Goal: Transaction & Acquisition: Purchase product/service

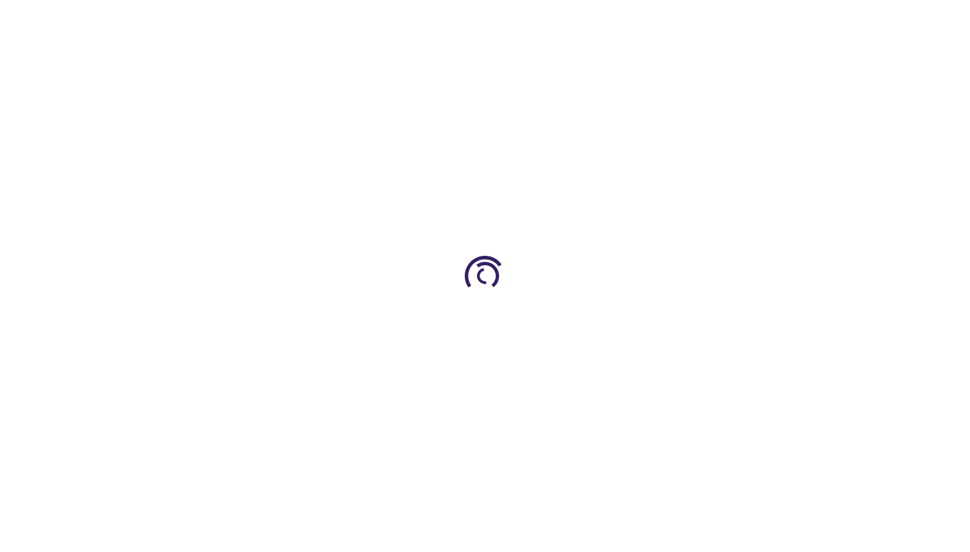
type input "0"
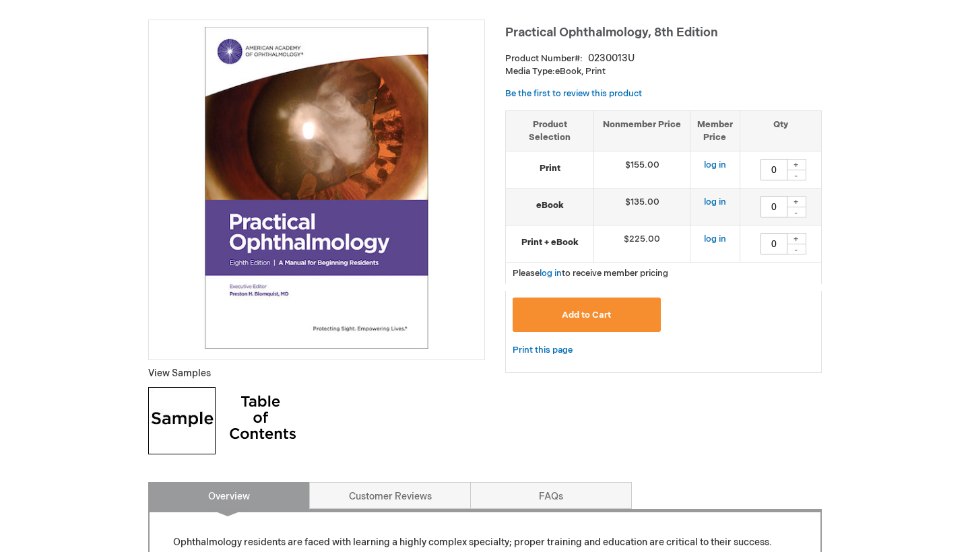
scroll to position [215, 0]
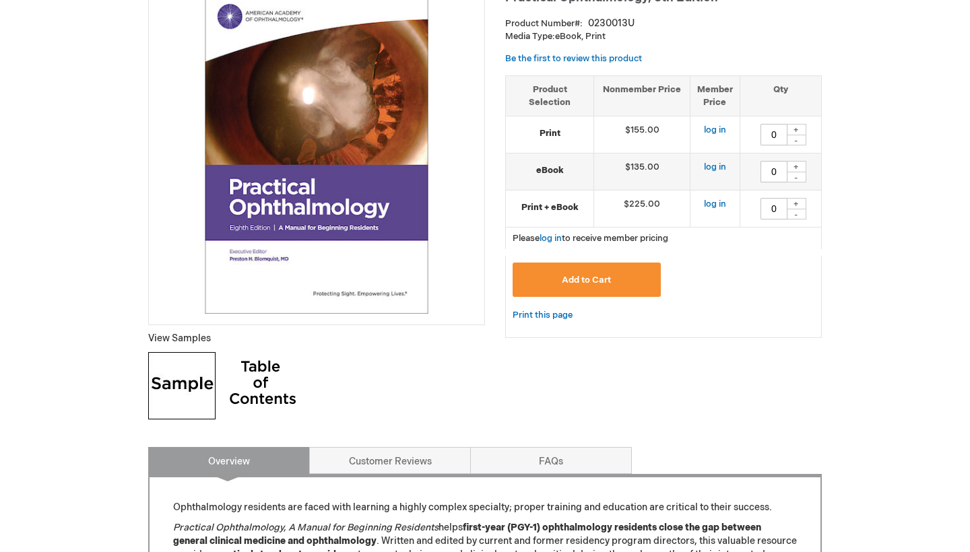
click at [277, 377] on img at bounding box center [262, 385] width 67 height 67
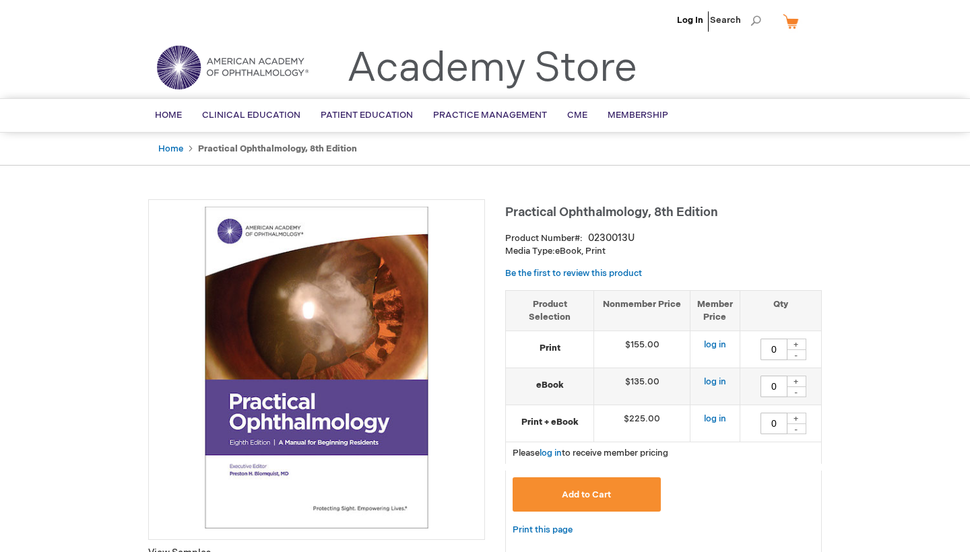
scroll to position [0, 0]
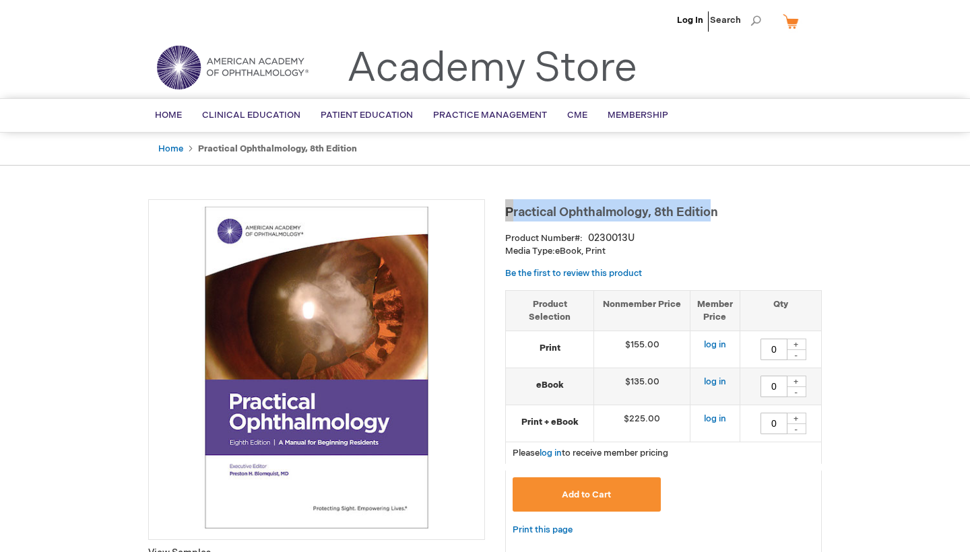
drag, startPoint x: 507, startPoint y: 210, endPoint x: 719, endPoint y: 212, distance: 212.2
click at [719, 212] on h1 "Practical Ophthalmology, 8th Edition" at bounding box center [663, 210] width 317 height 22
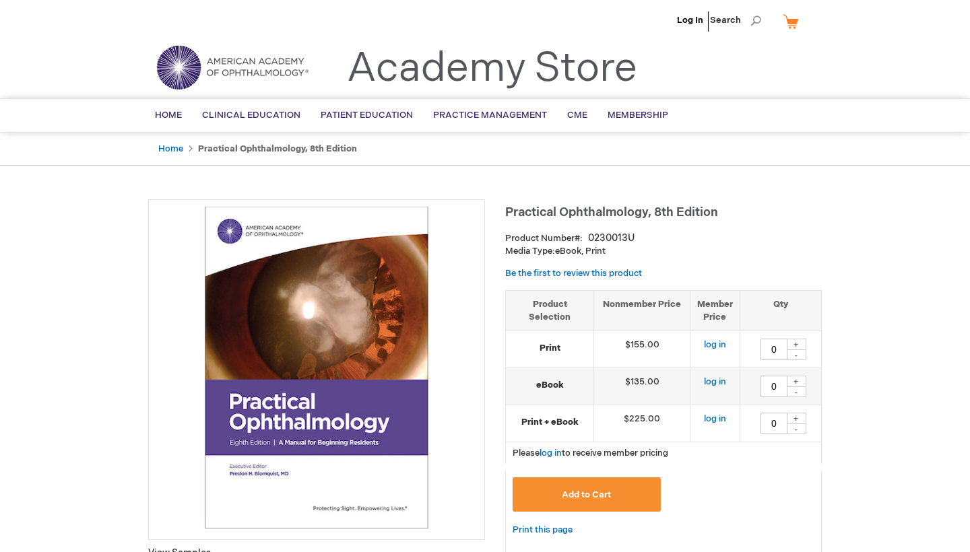
click at [684, 214] on span "Practical Ophthalmology, 8th Edition" at bounding box center [611, 212] width 213 height 14
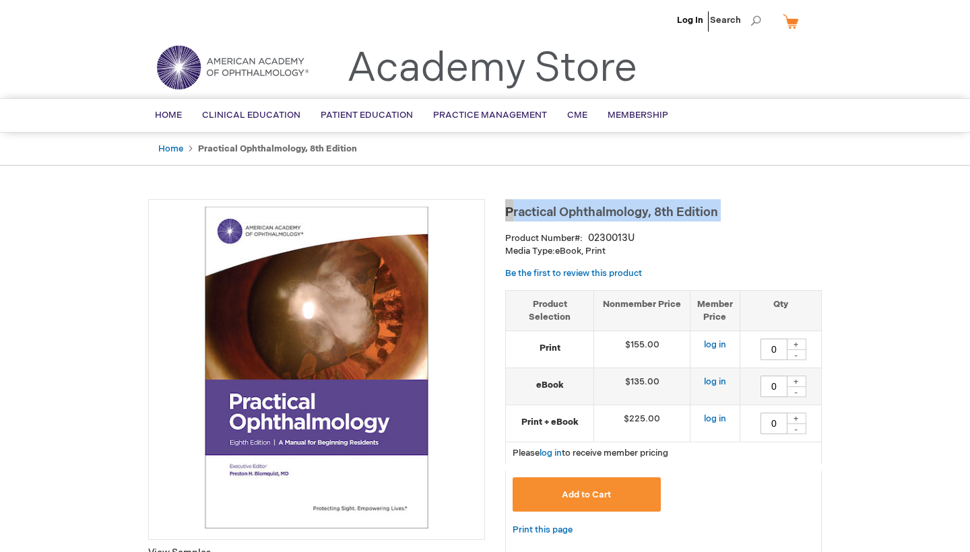
click at [684, 214] on span "Practical Ophthalmology, 8th Edition" at bounding box center [611, 212] width 213 height 14
drag, startPoint x: 505, startPoint y: 210, endPoint x: 726, endPoint y: 209, distance: 220.3
click at [726, 209] on h1 "Practical Ophthalmology, 8th Edition" at bounding box center [663, 210] width 317 height 22
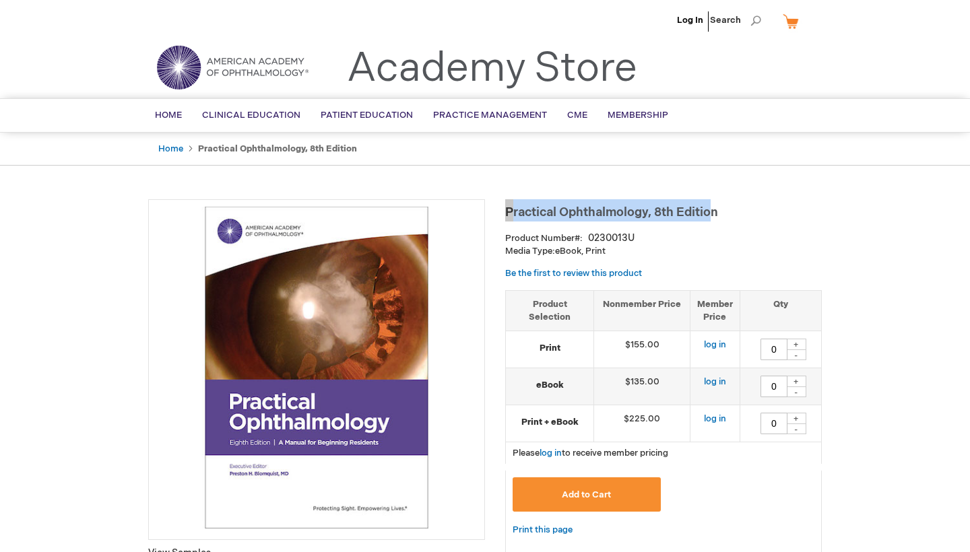
drag, startPoint x: 718, startPoint y: 211, endPoint x: 513, endPoint y: 212, distance: 204.8
click at [513, 212] on span "Practical Ophthalmology, 8th Edition" at bounding box center [611, 212] width 213 height 14
copy span "Practical Ophthalmology, 8th Editio"
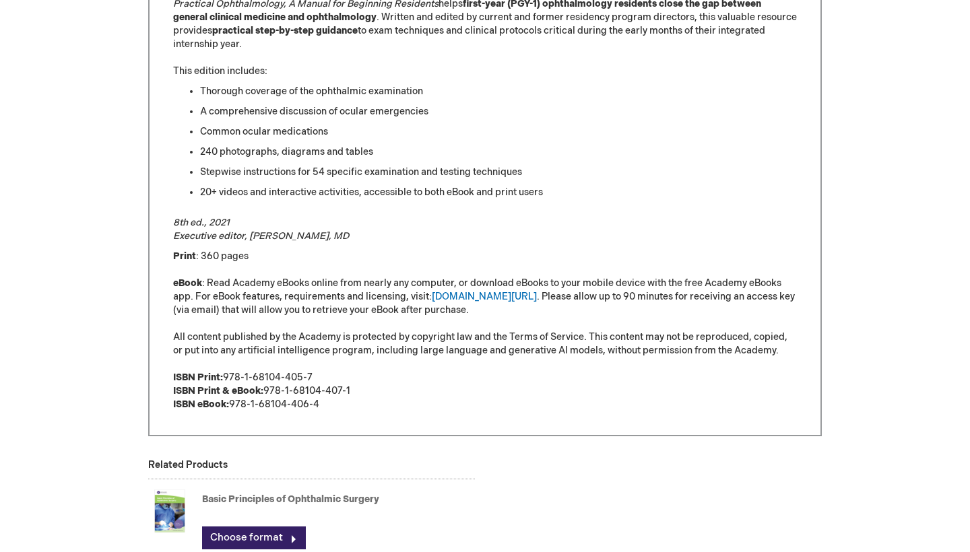
scroll to position [738, 0]
drag, startPoint x: 233, startPoint y: 404, endPoint x: 338, endPoint y: 408, distance: 105.2
click at [338, 408] on p "Print : 360 pages eBook : Read Academy eBooks online from nearly any computer, …" at bounding box center [485, 332] width 624 height 162
copy p "978-1-68104-406-4"
click at [405, 407] on p "Print : 360 pages eBook : Read Academy eBooks online from nearly any computer, …" at bounding box center [485, 332] width 624 height 162
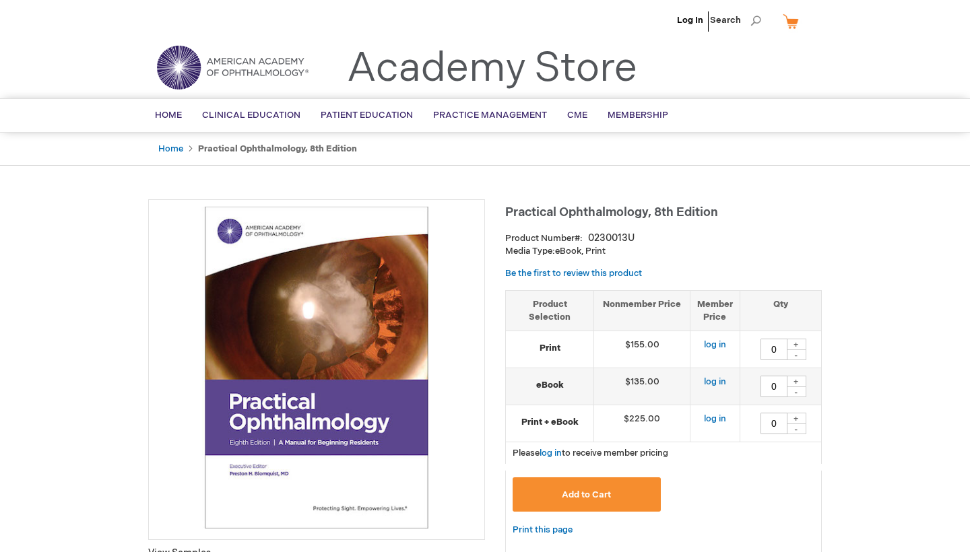
scroll to position [0, 0]
click at [699, 21] on link "Log In" at bounding box center [690, 20] width 26 height 11
type input "0"
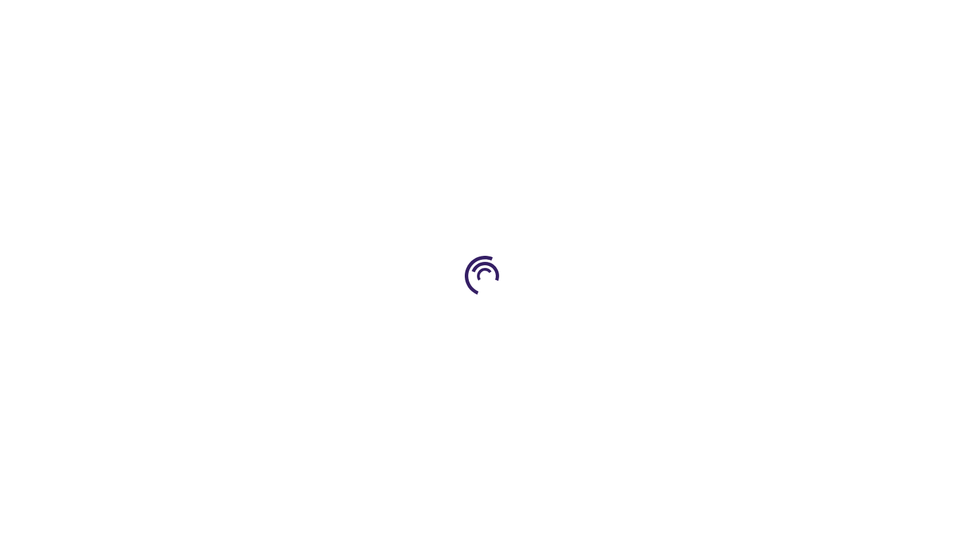
type input "0"
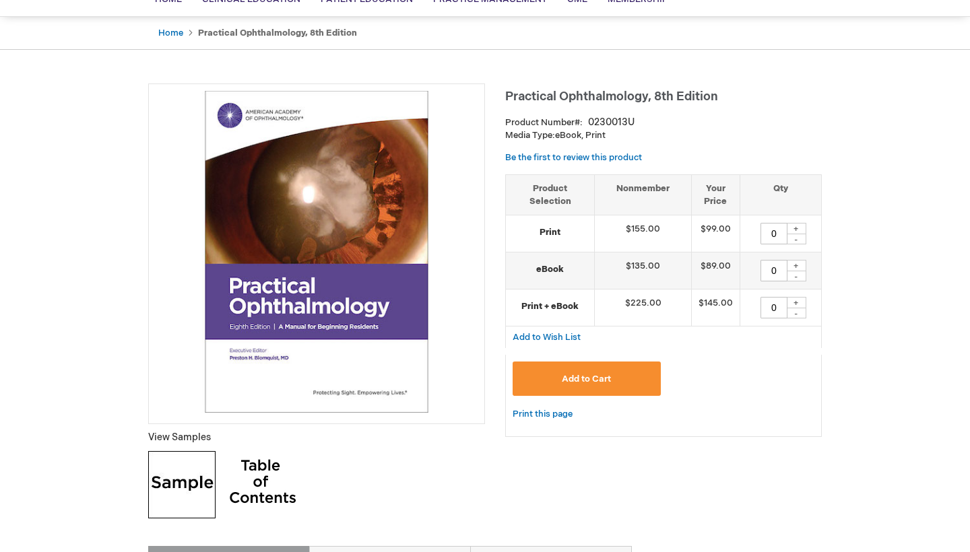
scroll to position [127, 0]
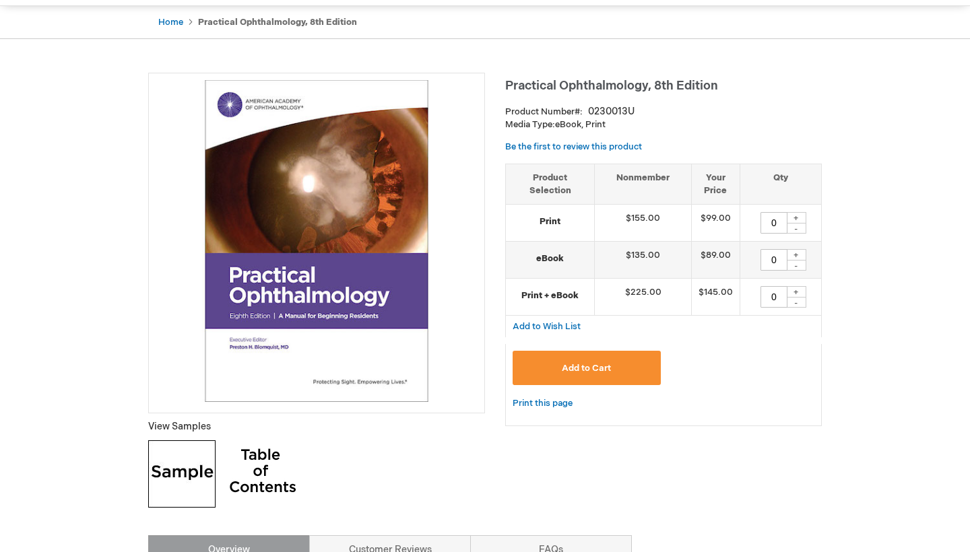
click at [799, 215] on div "+" at bounding box center [796, 217] width 20 height 11
click at [796, 217] on div "+" at bounding box center [796, 217] width 20 height 11
type input "3"
click at [579, 364] on span "Add to Cart" at bounding box center [586, 368] width 49 height 11
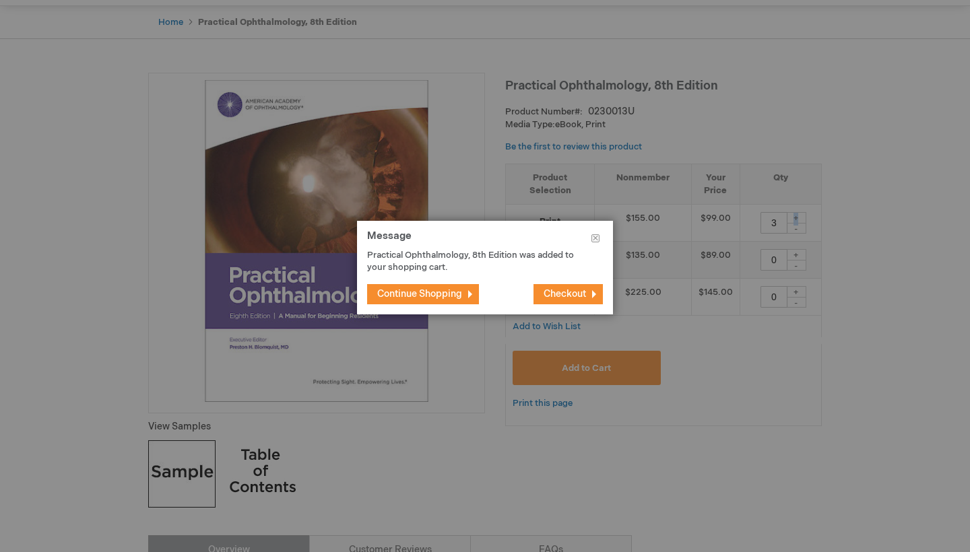
click at [573, 292] on span "Checkout" at bounding box center [565, 293] width 42 height 11
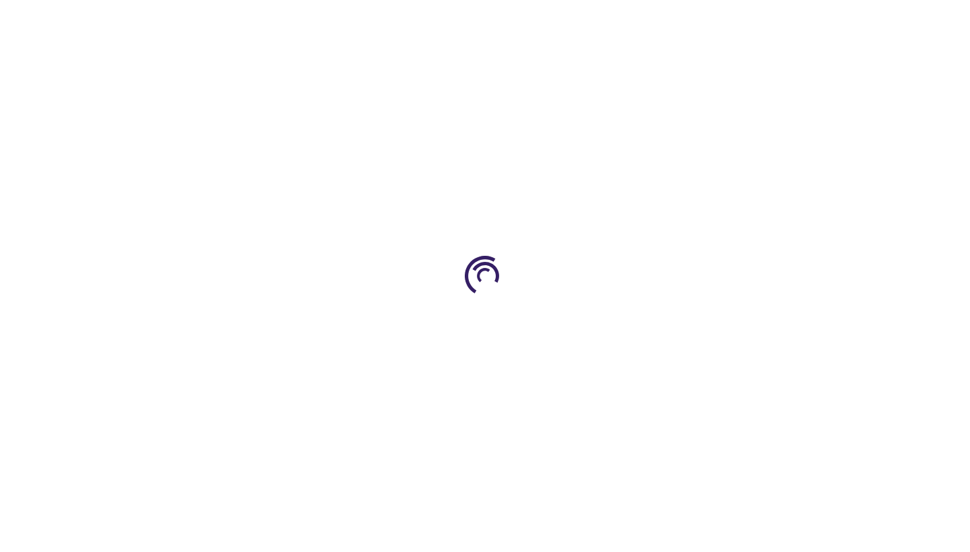
select select "CA"
select select "76"
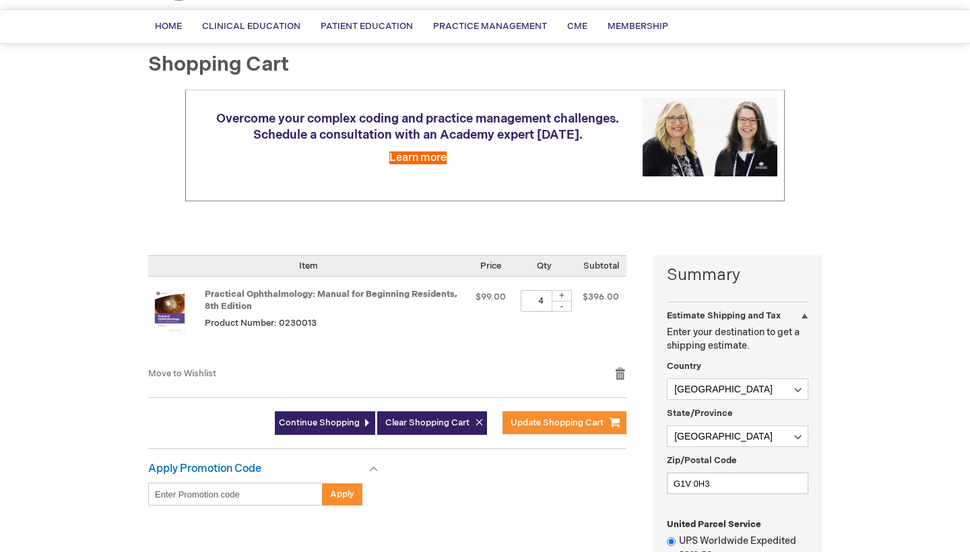
scroll to position [92, 0]
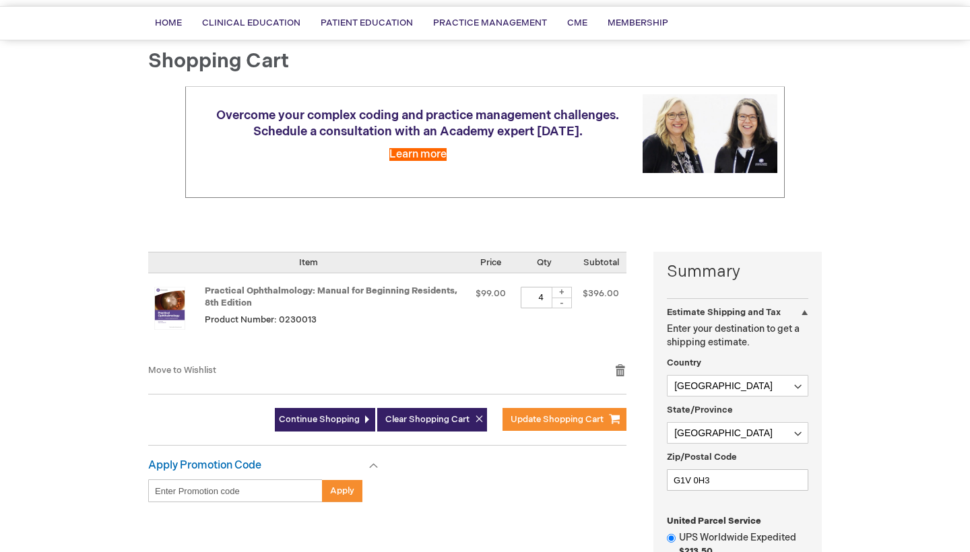
click at [562, 302] on div "-" at bounding box center [562, 303] width 20 height 11
type input "3"
click at [550, 347] on td "Qty 3 + -" at bounding box center [544, 318] width 62 height 90
click at [538, 412] on button "Update Shopping Cart" at bounding box center [565, 419] width 124 height 23
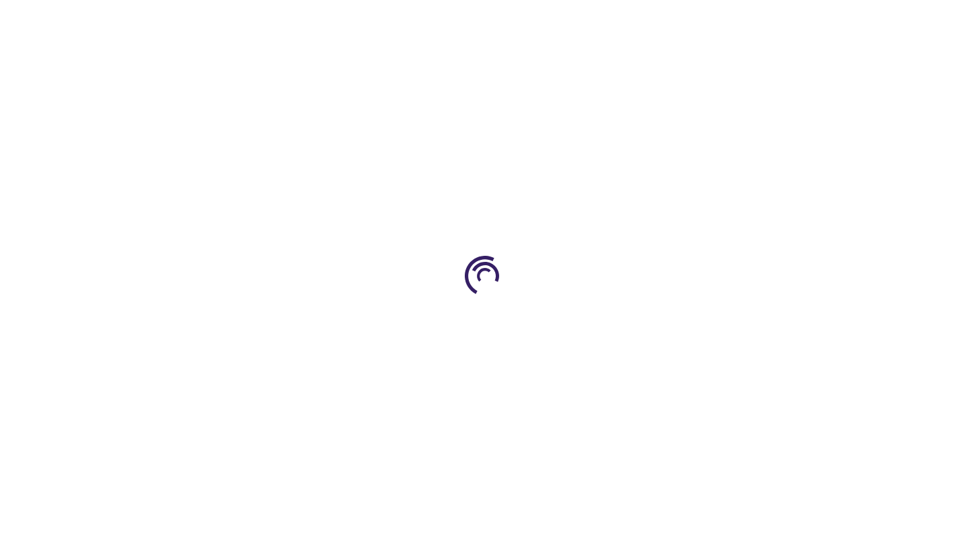
select select "CA"
select select "76"
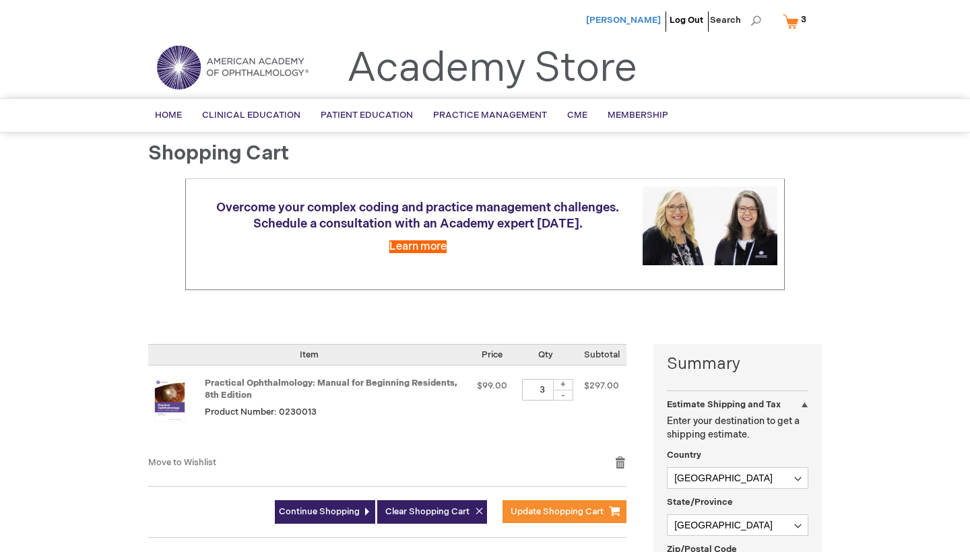
click at [616, 23] on span "[PERSON_NAME]" at bounding box center [623, 20] width 75 height 11
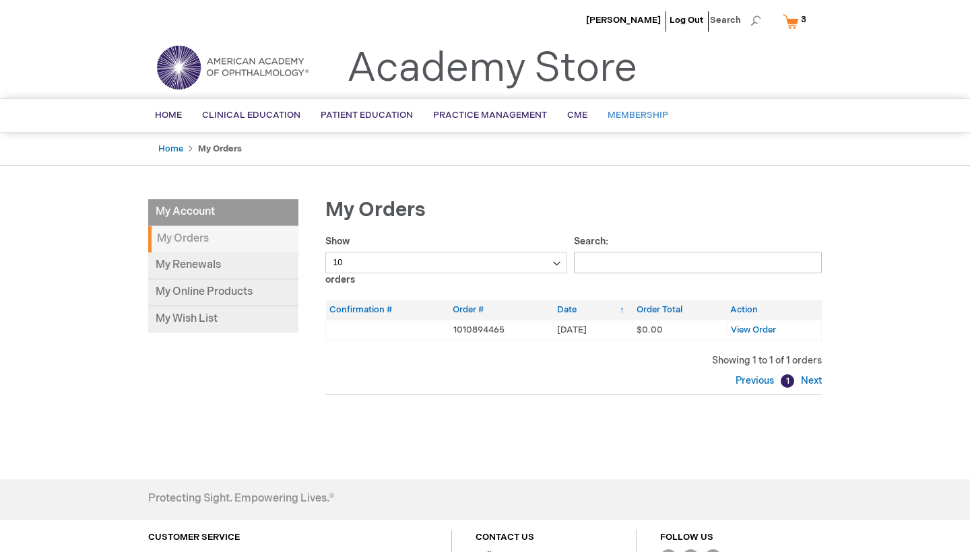
click at [631, 115] on span "Membership" at bounding box center [638, 115] width 61 height 11
